Goal: Task Accomplishment & Management: Manage account settings

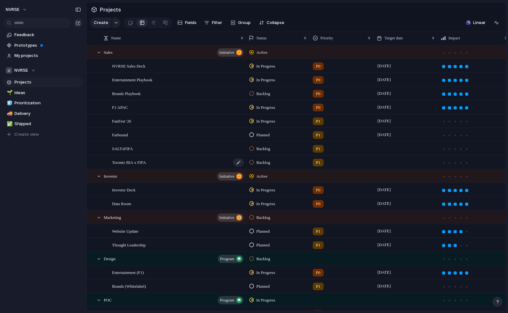
click at [157, 163] on div "Toronto BIA x FIFA" at bounding box center [178, 162] width 132 height 13
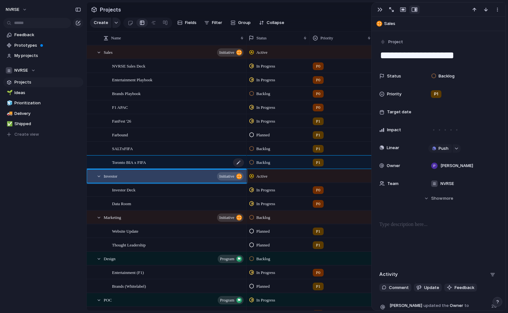
click at [154, 159] on div "Toronto BIA x FIFA" at bounding box center [178, 162] width 132 height 13
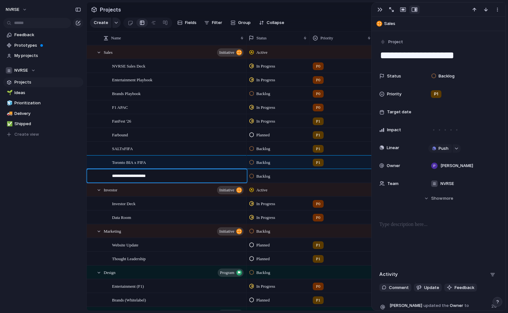
type textarea "**********"
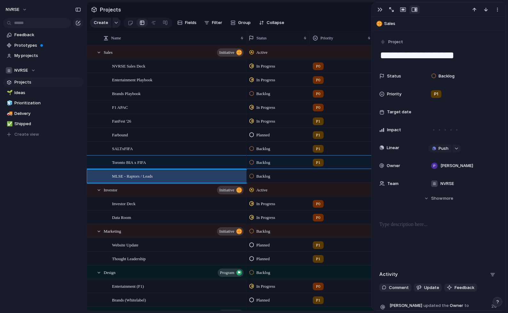
click at [262, 175] on span "Backlog" at bounding box center [263, 176] width 14 height 6
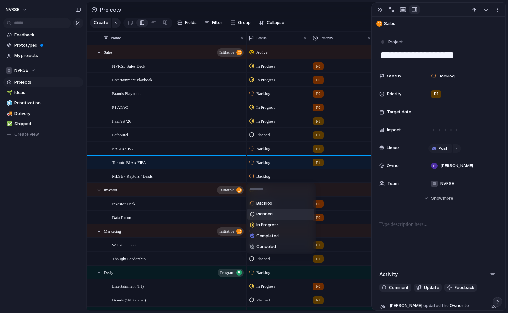
click at [267, 212] on span "Planned" at bounding box center [264, 214] width 16 height 6
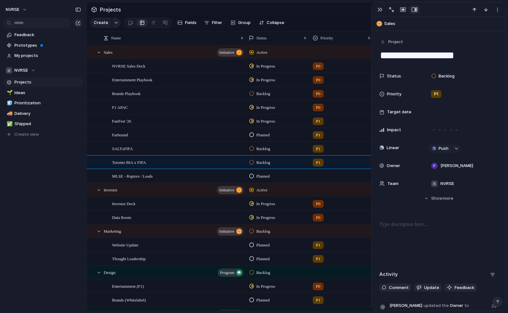
click at [328, 176] on div at bounding box center [341, 175] width 63 height 11
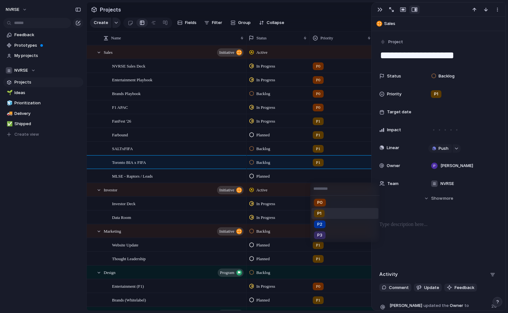
click at [322, 212] on div "P1" at bounding box center [319, 214] width 11 height 8
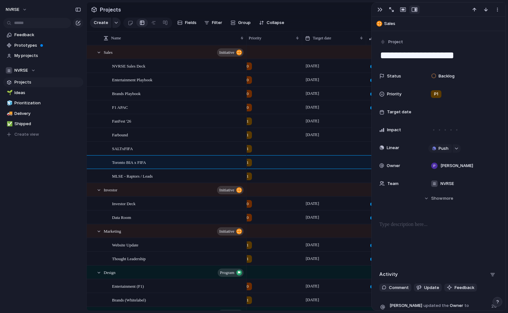
scroll to position [0, 77]
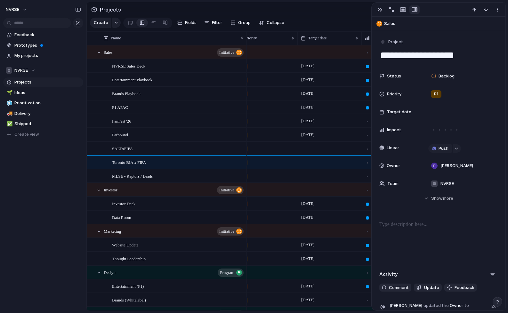
click at [316, 176] on div at bounding box center [330, 175] width 64 height 13
click at [323, 176] on div at bounding box center [330, 175] width 64 height 13
click at [153, 177] on span "MLSE - Raptors / Leads" at bounding box center [132, 175] width 41 height 7
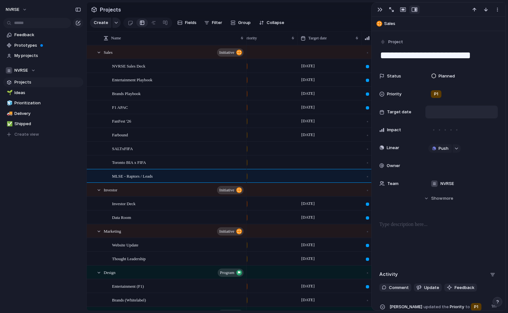
click at [445, 114] on div at bounding box center [461, 111] width 67 height 7
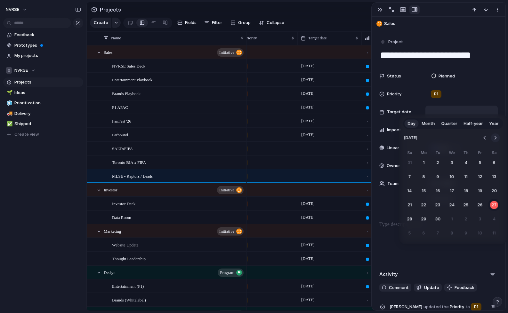
click at [495, 137] on button "Go to the Next Month" at bounding box center [495, 137] width 9 height 9
click at [480, 219] on button "31" at bounding box center [480, 219] width 12 height 12
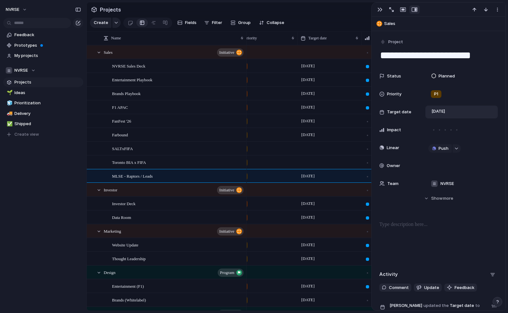
click at [310, 161] on div at bounding box center [330, 162] width 64 height 13
click at [178, 162] on div "Toronto BIA x FIFA" at bounding box center [178, 162] width 132 height 13
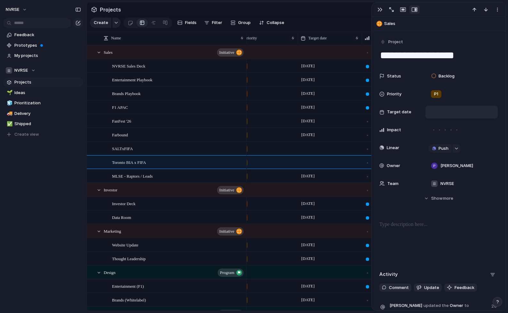
click at [447, 110] on div at bounding box center [461, 111] width 67 height 7
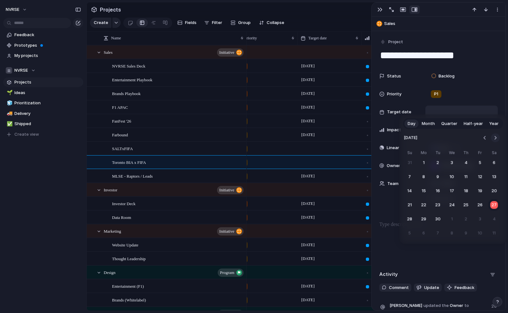
click at [496, 138] on button "Go to the Next Month" at bounding box center [495, 137] width 9 height 9
click at [477, 219] on button "28" at bounding box center [480, 219] width 12 height 12
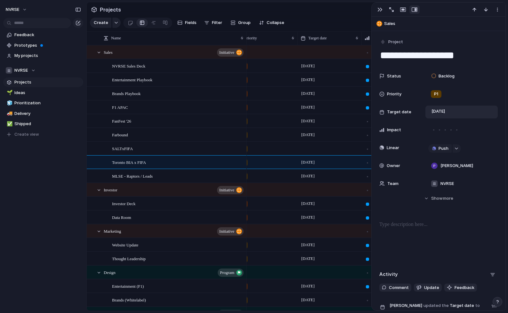
click at [305, 140] on div "[DATE]" at bounding box center [330, 134] width 64 height 13
click at [192, 148] on div "SALTxFIFA" at bounding box center [178, 148] width 132 height 13
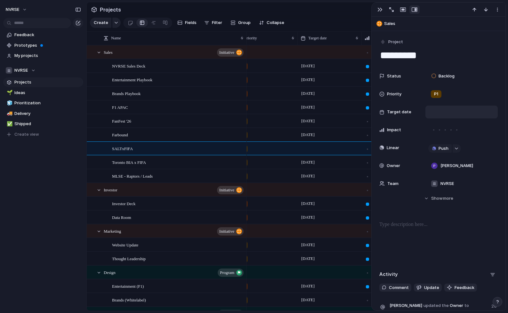
click at [446, 112] on div at bounding box center [461, 111] width 67 height 7
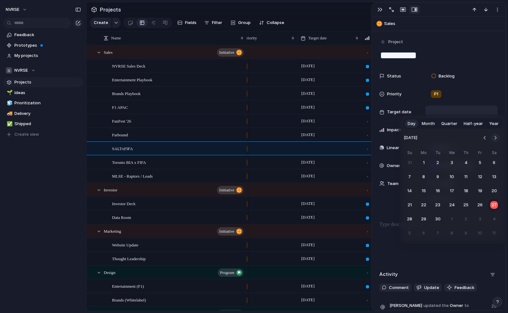
click at [494, 138] on button "Go to the Next Month" at bounding box center [495, 137] width 9 height 9
click at [477, 190] on button "17" at bounding box center [480, 191] width 12 height 12
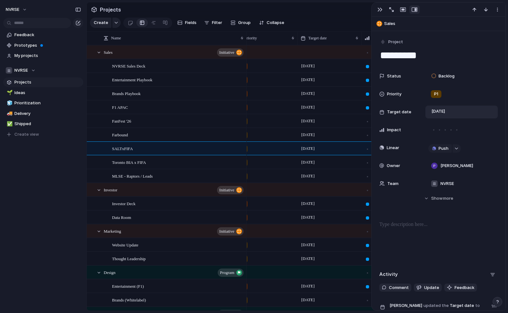
click at [330, 66] on div "[DATE]" at bounding box center [329, 65] width 63 height 10
click at [202, 63] on div "NVRSE Sales Deck" at bounding box center [178, 66] width 132 height 13
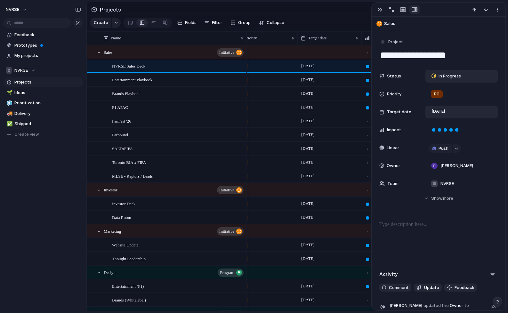
click at [446, 74] on span "In Progress" at bounding box center [449, 76] width 22 height 6
click at [446, 135] on span "Completed" at bounding box center [449, 136] width 22 height 6
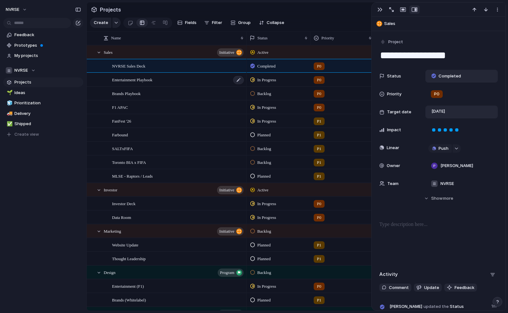
click at [152, 80] on span "Entertainment Playbook" at bounding box center [132, 79] width 40 height 7
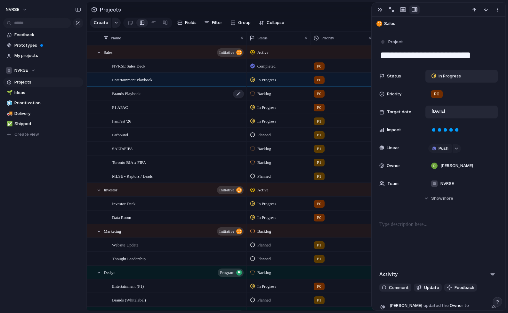
click at [152, 97] on div "Brands Playbook" at bounding box center [178, 93] width 132 height 13
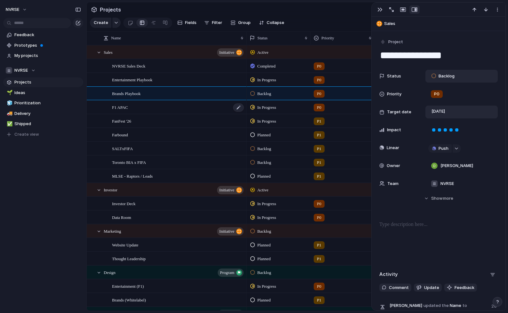
click at [163, 112] on div "F1 APAC" at bounding box center [178, 107] width 132 height 13
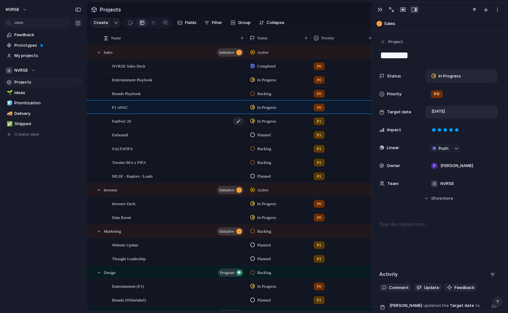
click at [162, 125] on div "FanFest '26" at bounding box center [178, 121] width 132 height 13
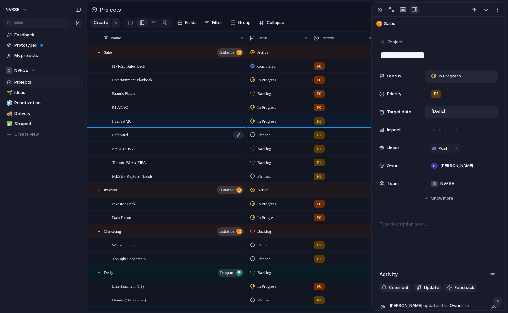
click at [159, 137] on div "Farbound" at bounding box center [178, 134] width 132 height 13
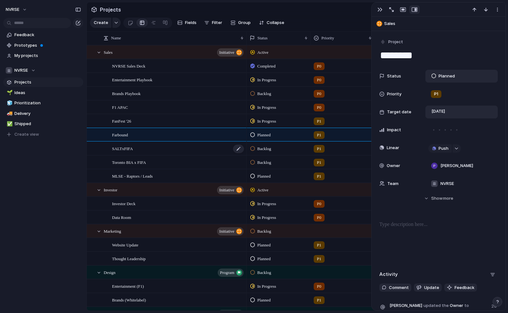
click at [156, 150] on div "SALTxFIFA" at bounding box center [178, 148] width 132 height 13
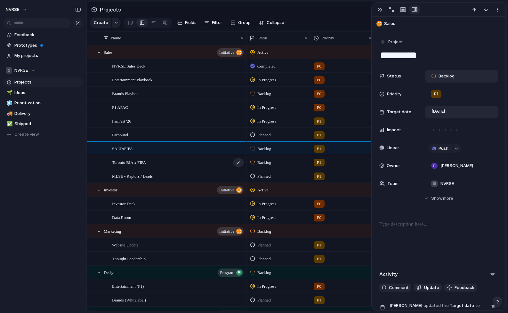
click at [156, 162] on div "Toronto BIA x FIFA" at bounding box center [178, 162] width 132 height 13
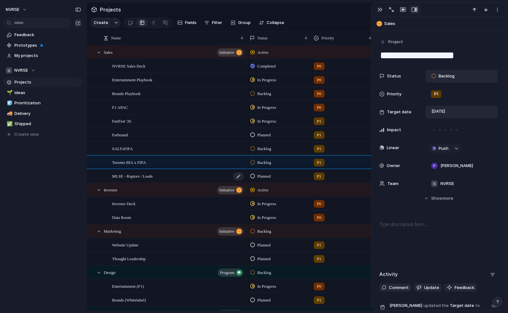
click at [153, 173] on span "MLSE - Raptors / Leads" at bounding box center [132, 175] width 41 height 7
type textarea "**********"
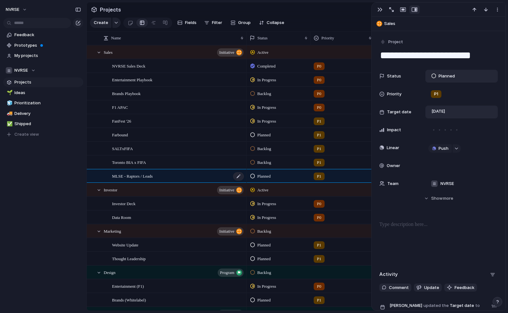
click at [136, 175] on span "MLSE - Raptors / Leads" at bounding box center [132, 175] width 41 height 7
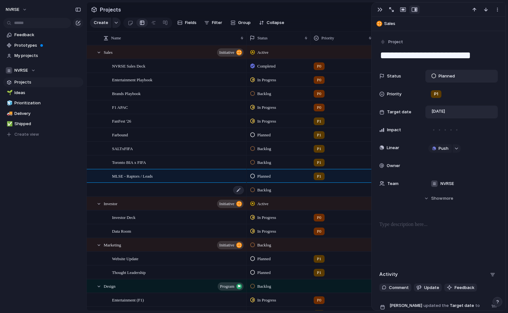
click at [137, 188] on div at bounding box center [178, 189] width 132 height 13
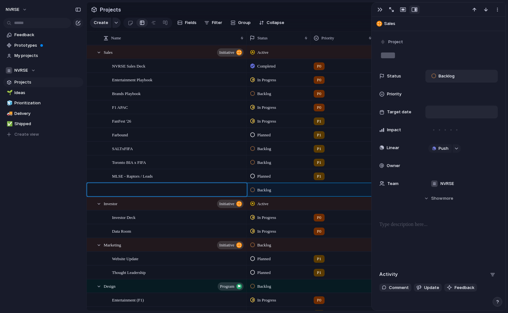
type textarea "*"
type textarea "**"
type textarea "***"
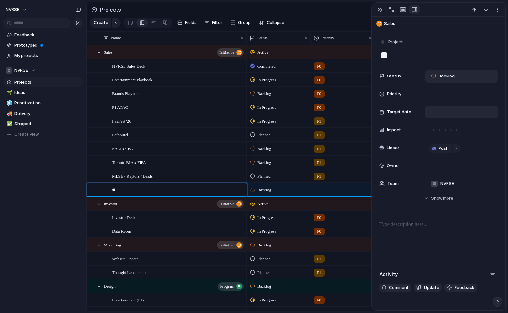
type textarea "***"
type textarea "****"
type textarea "*****"
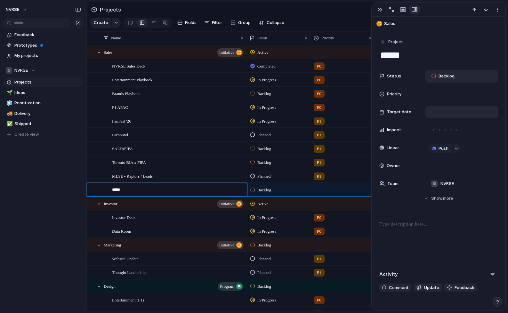
type textarea "******"
type textarea "*******"
type textarea "********"
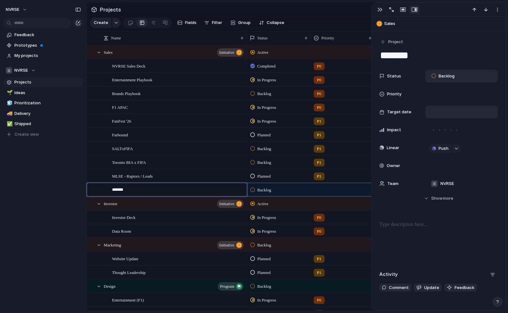
type textarea "********"
click at [264, 190] on span "Backlog" at bounding box center [264, 190] width 14 height 6
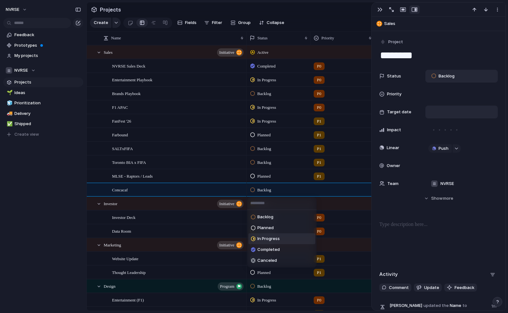
click at [269, 238] on span "In Progress" at bounding box center [268, 239] width 22 height 6
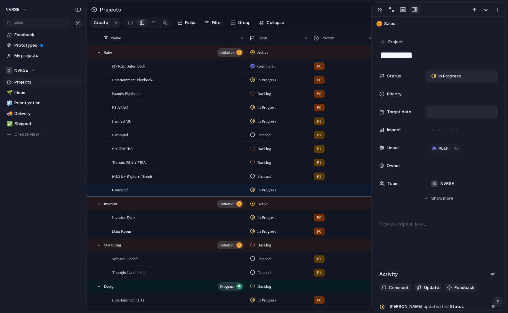
click at [332, 188] on div at bounding box center [342, 188] width 63 height 11
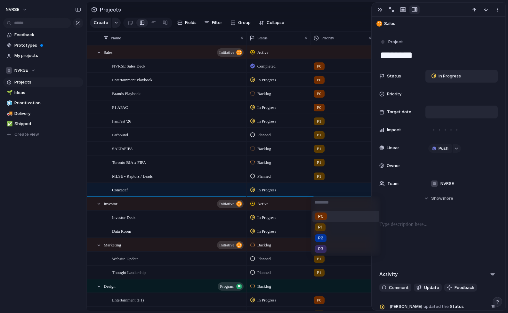
click at [323, 216] on span "P0" at bounding box center [320, 216] width 5 height 6
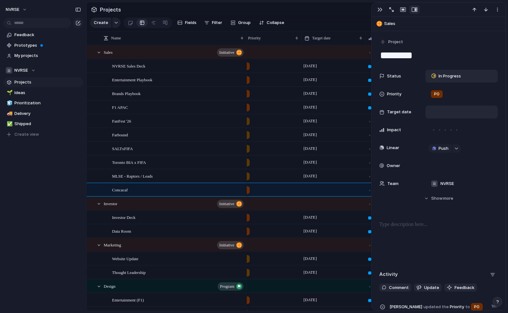
scroll to position [0, 77]
click at [309, 193] on div at bounding box center [330, 189] width 64 height 13
click at [444, 112] on div at bounding box center [461, 111] width 67 height 7
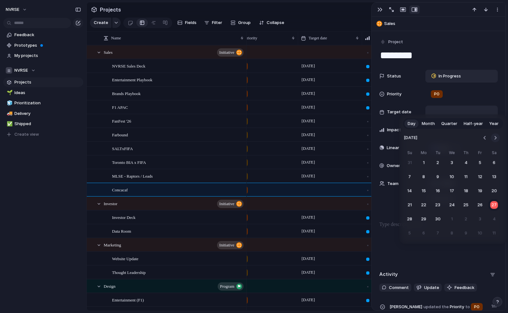
click at [494, 137] on button "Go to the Next Month" at bounding box center [495, 137] width 9 height 9
click at [450, 192] on button "15" at bounding box center [452, 191] width 12 height 12
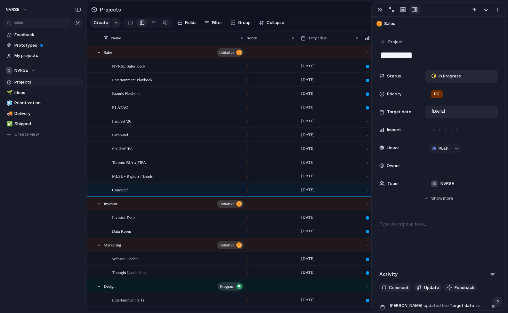
scroll to position [0, 77]
click at [459, 169] on div at bounding box center [461, 165] width 67 height 7
type input "*"
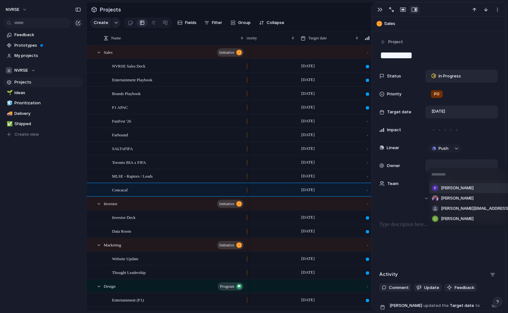
click at [20, 9] on div "[PERSON_NAME] Rohan Nair [EMAIL_ADDRESS][DOMAIN_NAME] [PERSON_NAME]" at bounding box center [254, 156] width 508 height 313
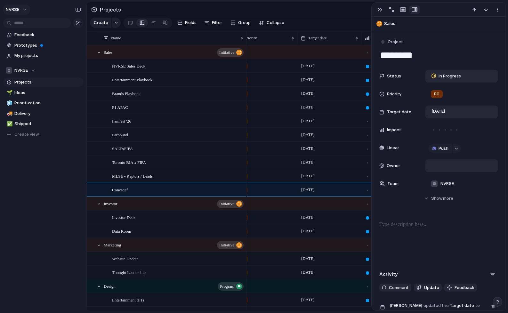
click at [22, 11] on button "NVRSE" at bounding box center [17, 9] width 28 height 10
click at [28, 36] on span "Invite members" at bounding box center [30, 34] width 31 height 6
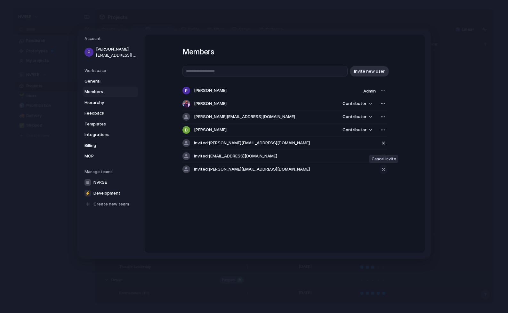
click at [383, 171] on div "button" at bounding box center [383, 169] width 6 height 8
click at [383, 141] on div "button" at bounding box center [383, 143] width 6 height 8
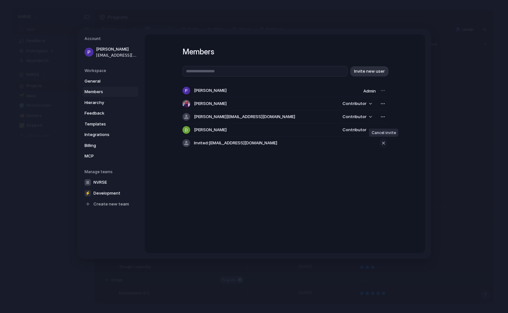
click at [382, 143] on div "button" at bounding box center [383, 143] width 6 height 8
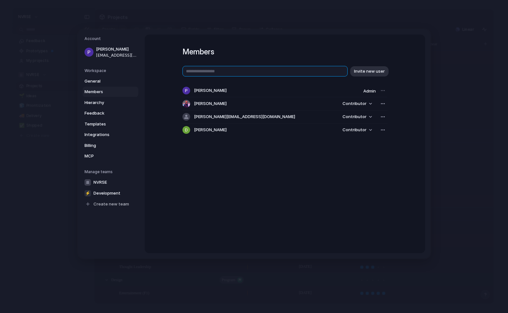
click at [245, 73] on input "text" at bounding box center [264, 71] width 165 height 11
type input "**********"
click at [372, 72] on span "Invite new user" at bounding box center [369, 71] width 31 height 6
click at [260, 70] on input "text" at bounding box center [264, 71] width 165 height 11
type input "**********"
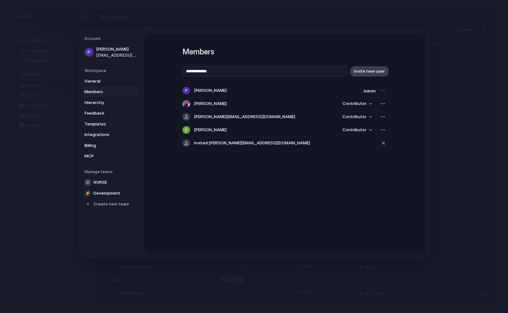
click at [375, 73] on span "Invite new user" at bounding box center [369, 71] width 31 height 6
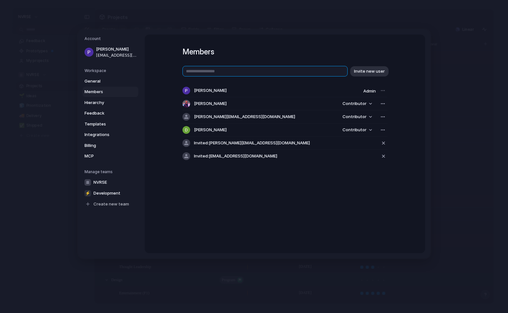
click at [255, 73] on input "text" at bounding box center [264, 71] width 165 height 11
type input "*"
type input "**********"
click at [372, 72] on span "Invite new user" at bounding box center [369, 71] width 31 height 6
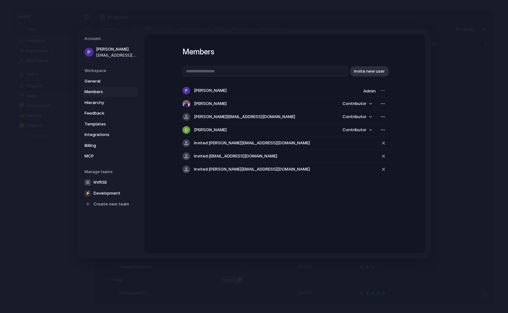
click at [372, 99] on div "[PERSON_NAME] Contributor" at bounding box center [284, 103] width 205 height 13
click at [371, 101] on button "Contributor" at bounding box center [357, 103] width 37 height 9
click at [408, 105] on div "Admin Contributor" at bounding box center [254, 156] width 508 height 313
click at [348, 117] on span "Contributor" at bounding box center [354, 117] width 24 height 6
click at [351, 132] on span "Admin" at bounding box center [350, 131] width 12 height 6
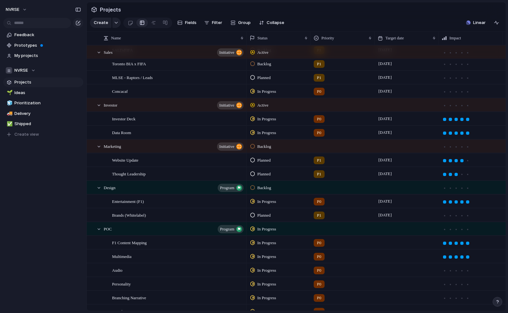
click at [334, 173] on div "P1" at bounding box center [342, 172] width 63 height 11
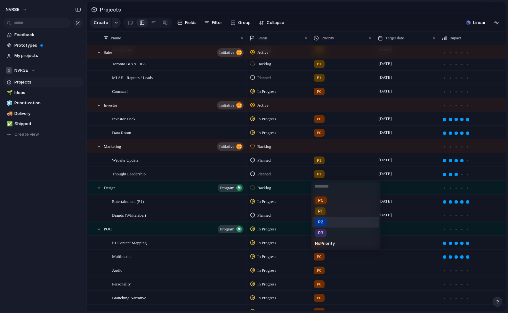
click at [323, 221] on span "P2" at bounding box center [320, 222] width 5 height 6
